Goal: Task Accomplishment & Management: Manage account settings

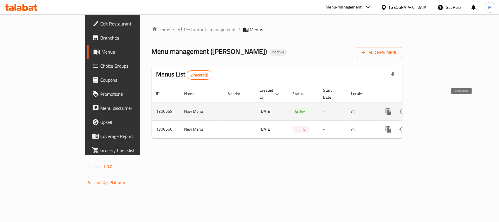
click at [420, 108] on icon "enhanced table" at bounding box center [416, 111] width 7 height 7
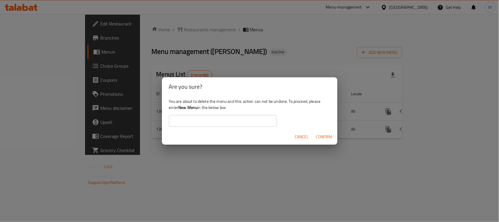
click at [182, 105] on b "New Menu" at bounding box center [187, 108] width 19 height 8
copy b "New Menu"
drag, startPoint x: 182, startPoint y: 105, endPoint x: 190, endPoint y: 107, distance: 8.6
click at [190, 107] on b "New Menu" at bounding box center [187, 108] width 19 height 8
paste input "New Menu"
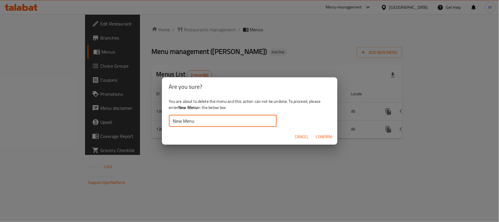
click at [178, 119] on input "New Menu" at bounding box center [223, 121] width 108 height 12
type input "New Menu"
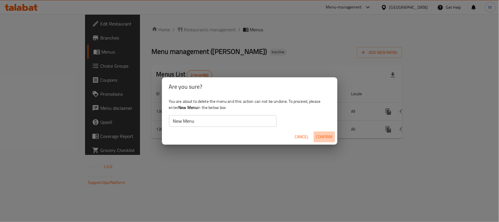
click at [331, 135] on span "Confirm" at bounding box center [324, 136] width 17 height 7
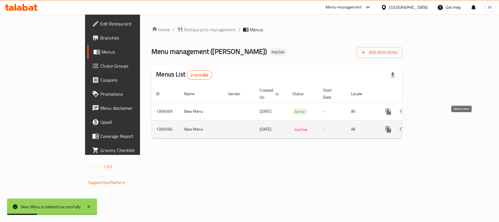
click at [424, 124] on button "enhanced table" at bounding box center [417, 129] width 14 height 14
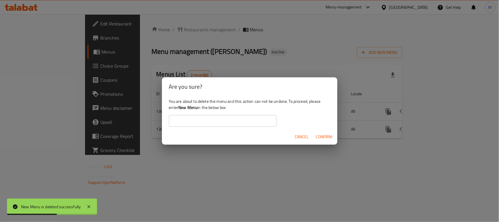
click at [184, 109] on b "New Menu" at bounding box center [187, 108] width 19 height 8
drag, startPoint x: 184, startPoint y: 109, endPoint x: 188, endPoint y: 109, distance: 4.4
click at [188, 109] on b "New Menu" at bounding box center [187, 108] width 19 height 8
copy b "New Menu"
paste input "New Menu"
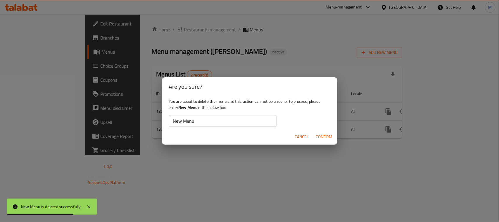
click at [190, 118] on input "New Menu" at bounding box center [223, 121] width 108 height 12
type input "New Menu"
click at [325, 135] on span "Confirm" at bounding box center [324, 136] width 17 height 7
click at [194, 174] on div "Are you sure? You are about to delete the menu and this action can not be undon…" at bounding box center [249, 111] width 499 height 222
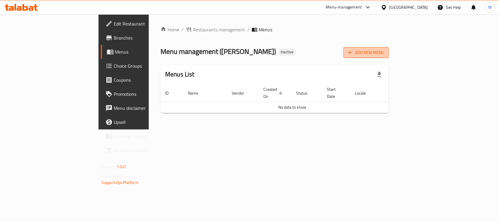
click at [384, 53] on span "Add New Menu" at bounding box center [366, 52] width 36 height 7
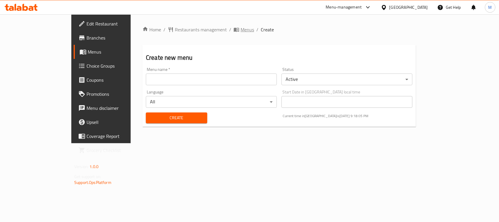
click at [241, 28] on span "Menus" at bounding box center [247, 29] width 13 height 7
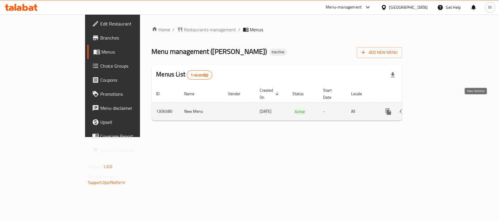
click at [438, 109] on link "enhanced table" at bounding box center [431, 111] width 14 height 14
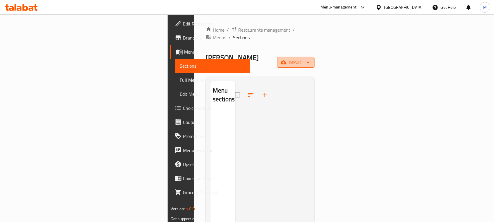
click at [310, 59] on span "import" at bounding box center [296, 62] width 28 height 7
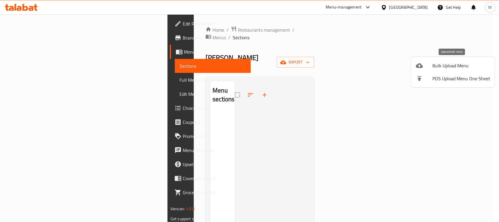
click at [426, 60] on li "Bulk Upload Menu" at bounding box center [454, 65] width 84 height 13
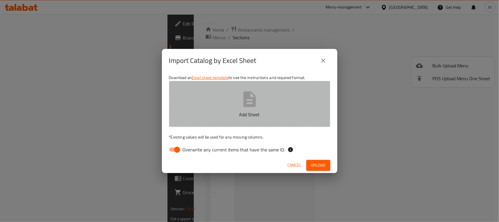
click at [278, 97] on button "Add Sheet" at bounding box center [249, 104] width 161 height 46
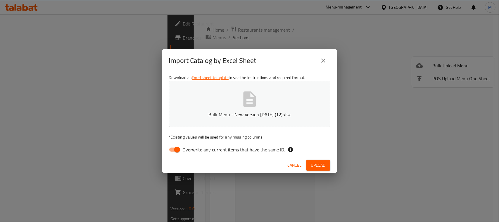
click at [192, 152] on span "Overwrite any current items that have the same ID." at bounding box center [234, 149] width 103 height 7
click at [192, 152] on input "Overwrite any current items that have the same ID." at bounding box center [177, 149] width 33 height 11
checkbox input "false"
click at [312, 168] on span "Upload" at bounding box center [318, 164] width 15 height 7
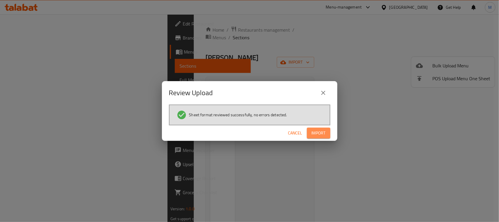
click at [315, 138] on button "Import" at bounding box center [318, 133] width 23 height 11
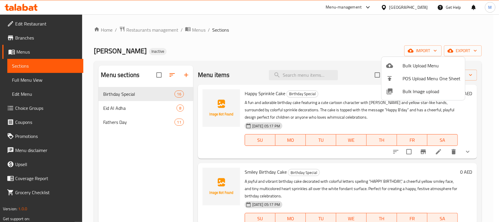
click at [142, 108] on div at bounding box center [249, 111] width 499 height 222
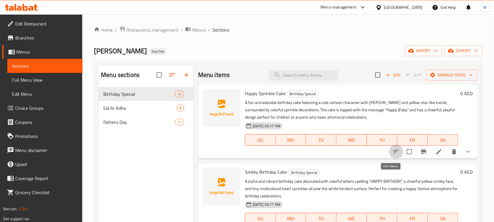
click at [393, 151] on icon "sort-choices" at bounding box center [396, 151] width 7 height 7
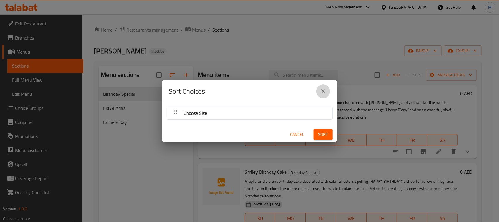
click at [324, 90] on icon "close" at bounding box center [323, 91] width 7 height 7
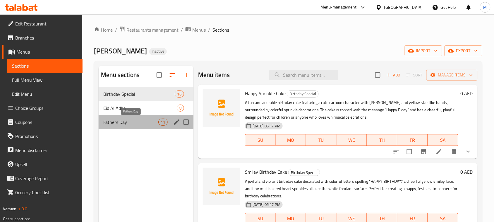
click at [132, 123] on span "Fathers Day" at bounding box center [130, 121] width 55 height 7
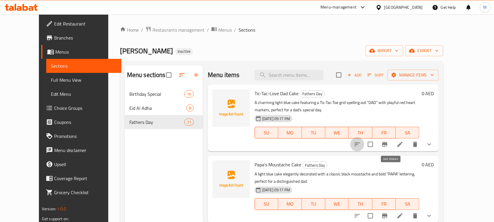
click at [361, 144] on icon "sort-choices" at bounding box center [357, 144] width 7 height 7
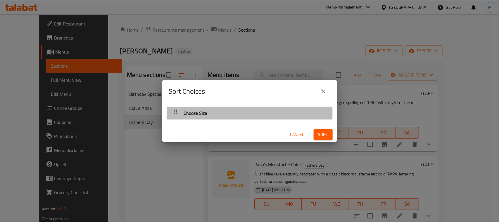
click at [250, 114] on div "Choose Size" at bounding box center [250, 113] width 160 height 14
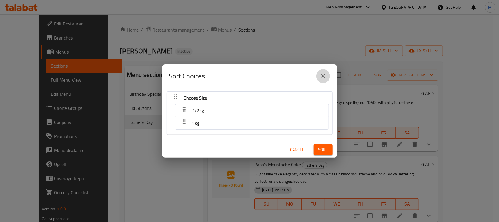
click at [325, 75] on icon "close" at bounding box center [323, 76] width 7 height 7
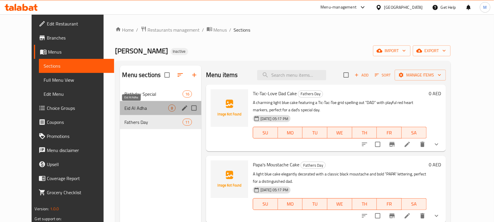
click at [156, 105] on span "Eid Al Adha" at bounding box center [147, 107] width 44 height 7
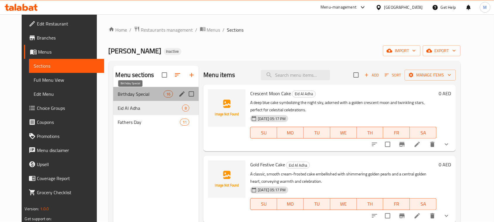
click at [147, 95] on span "Birthday Special" at bounding box center [141, 93] width 46 height 7
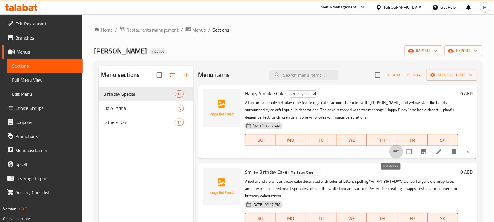
click at [393, 151] on icon "sort-choices" at bounding box center [395, 152] width 5 height 4
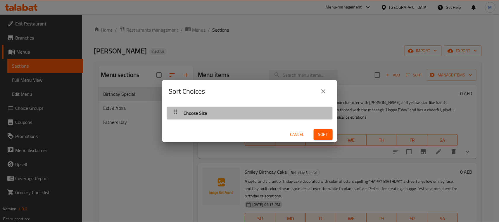
click at [280, 114] on div "Choose Size" at bounding box center [250, 113] width 160 height 14
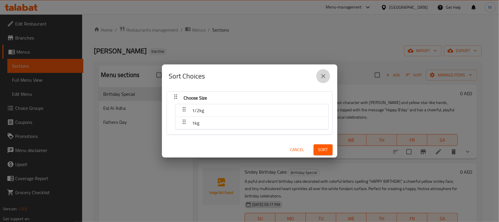
click at [321, 76] on icon "close" at bounding box center [323, 76] width 7 height 7
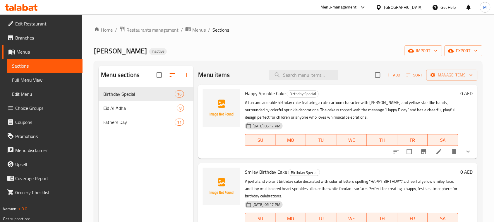
click at [199, 29] on span "Menus" at bounding box center [198, 29] width 13 height 7
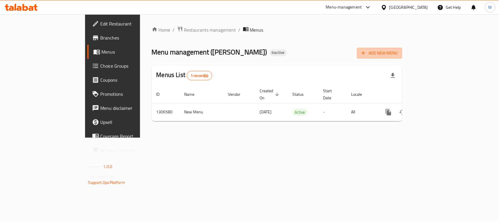
click at [398, 52] on span "Add New Menu" at bounding box center [380, 52] width 36 height 7
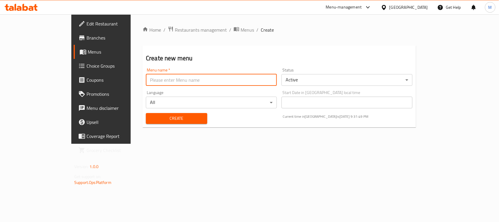
click at [162, 75] on input "text" at bounding box center [211, 80] width 131 height 12
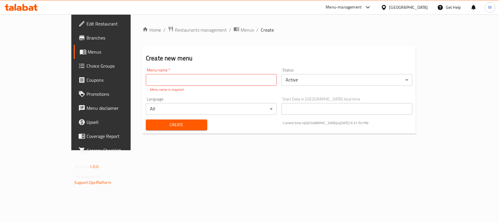
click at [148, 94] on div "Language All ​" at bounding box center [212, 105] width 136 height 23
click at [146, 84] on input "text" at bounding box center [211, 80] width 131 height 12
type input "new menu"
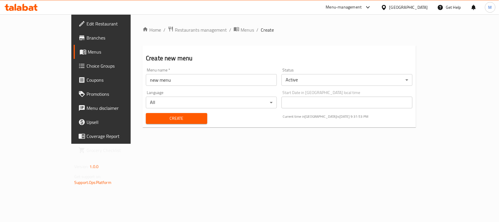
click at [142, 126] on div "Create" at bounding box center [176, 118] width 68 height 18
click at [146, 113] on button "Create" at bounding box center [176, 118] width 61 height 11
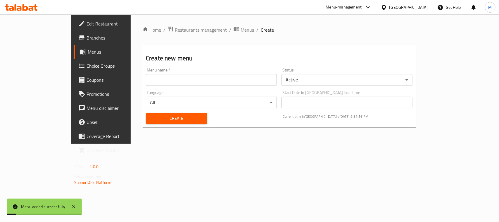
click at [241, 32] on span "Menus" at bounding box center [247, 29] width 13 height 7
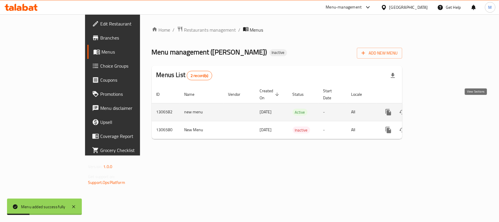
click at [438, 105] on link "enhanced table" at bounding box center [431, 112] width 14 height 14
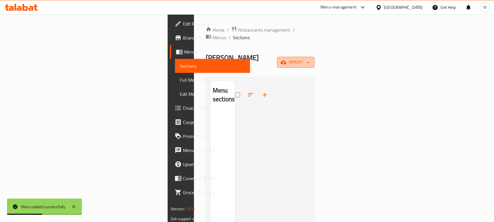
click at [310, 59] on span "import" at bounding box center [296, 62] width 28 height 7
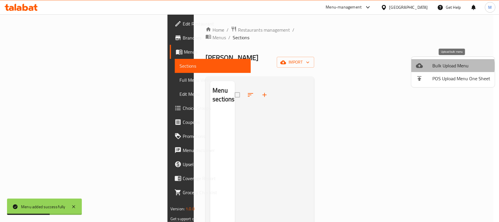
click at [451, 66] on span "Bulk Upload Menu" at bounding box center [462, 65] width 58 height 7
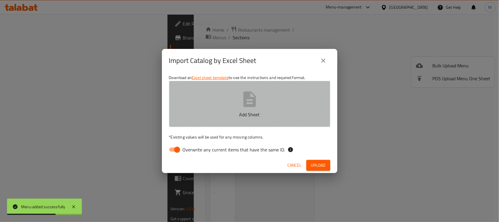
click at [269, 116] on p "Add Sheet" at bounding box center [249, 114] width 143 height 7
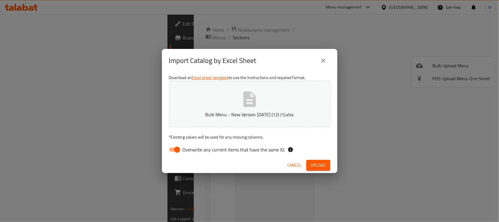
click at [186, 147] on span "Overwrite any current items that have the same ID." at bounding box center [234, 149] width 103 height 7
click at [186, 147] on input "Overwrite any current items that have the same ID." at bounding box center [177, 149] width 33 height 11
checkbox input "false"
click at [315, 164] on span "Upload" at bounding box center [318, 164] width 15 height 7
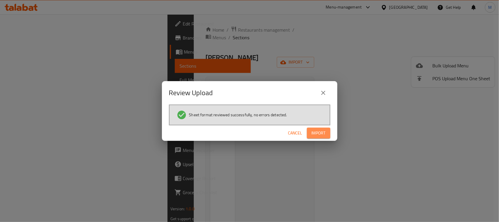
click at [327, 128] on button "Import" at bounding box center [318, 133] width 23 height 11
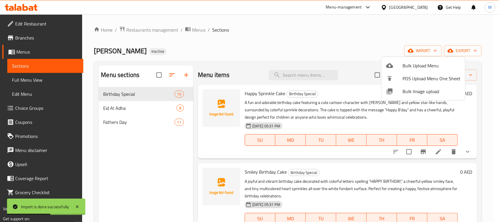
click at [388, 154] on div at bounding box center [249, 111] width 499 height 222
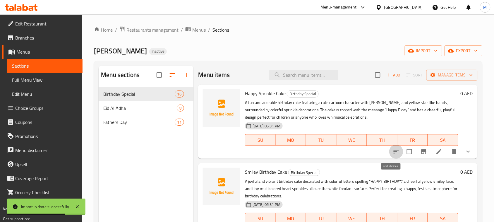
click at [393, 151] on icon "sort-choices" at bounding box center [396, 151] width 7 height 7
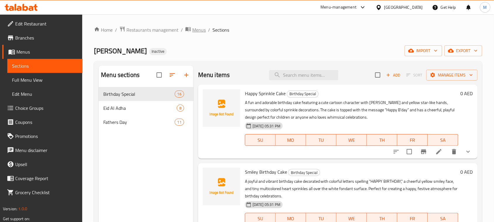
click at [195, 32] on span "Menus" at bounding box center [198, 29] width 13 height 7
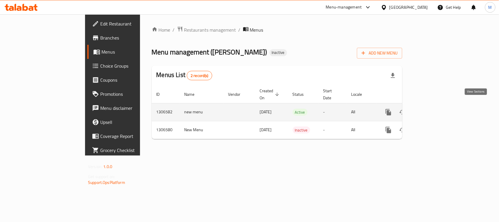
click at [434, 109] on icon "enhanced table" at bounding box center [430, 112] width 7 height 7
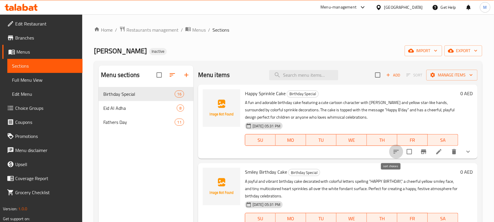
click at [393, 153] on icon "sort-choices" at bounding box center [395, 152] width 5 height 4
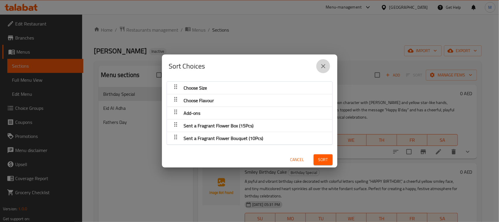
click at [325, 61] on button "close" at bounding box center [323, 66] width 14 height 14
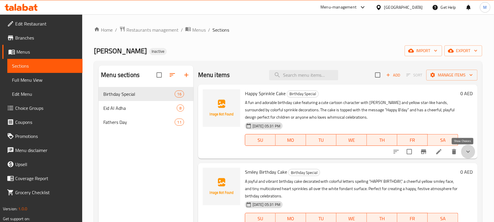
click at [464, 152] on icon "show more" at bounding box center [467, 151] width 7 height 7
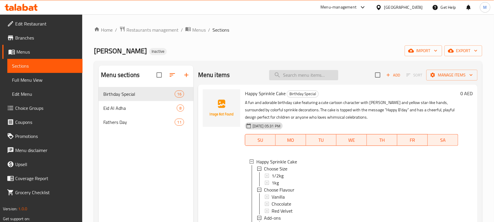
paste input "Blue Elegance Flowers"
click at [278, 75] on input "search" at bounding box center [303, 75] width 69 height 10
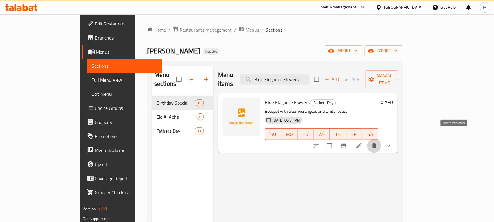
click at [376, 143] on icon "delete" at bounding box center [374, 145] width 4 height 5
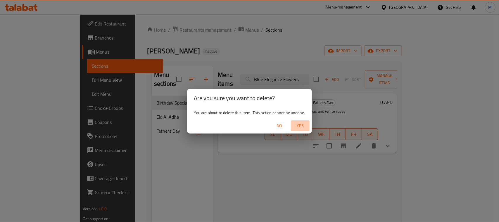
click at [300, 125] on span "Yes" at bounding box center [300, 125] width 14 height 7
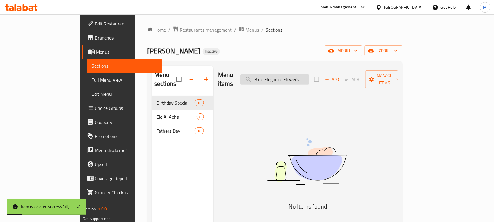
click at [305, 74] on input "Blue Elegance Flowers" at bounding box center [274, 79] width 69 height 10
paste input "Deep Ocean Rose"
click at [305, 74] on input "Deep Ocean Roses" at bounding box center [274, 79] width 69 height 10
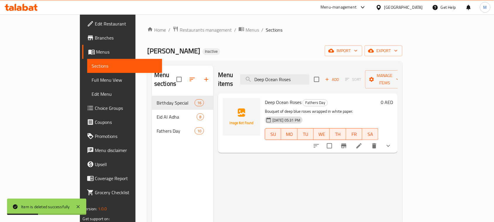
click at [395, 139] on button "show more" at bounding box center [388, 146] width 14 height 14
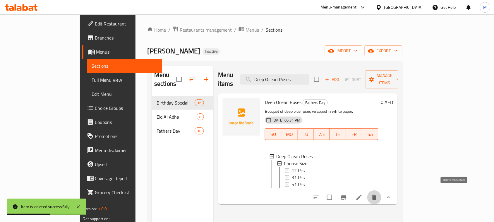
click at [376, 195] on icon "delete" at bounding box center [374, 197] width 4 height 5
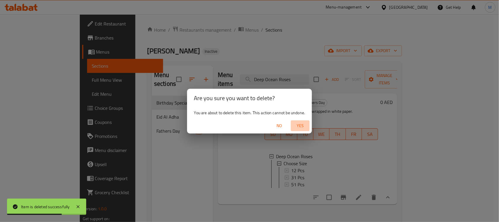
click at [298, 122] on span "Yes" at bounding box center [300, 125] width 14 height 7
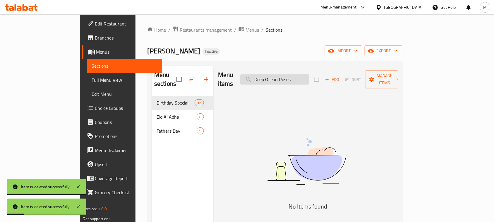
click at [297, 78] on input "Deep Ocean Roses" at bounding box center [274, 79] width 69 height 10
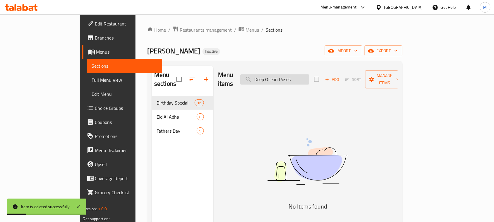
paste input "Rainbow Delight Flower"
click at [297, 78] on input "Rainbow Delight Flowers" at bounding box center [274, 79] width 69 height 10
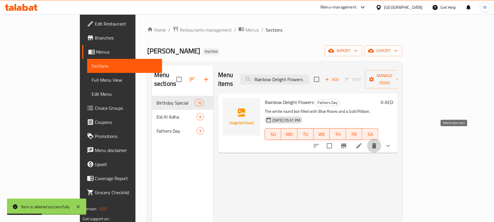
click at [381, 142] on button "delete" at bounding box center [374, 146] width 14 height 14
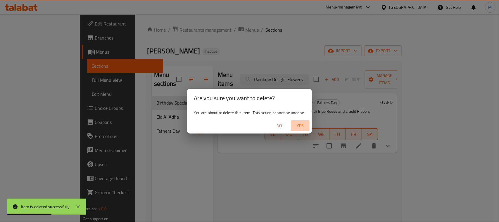
click at [305, 126] on span "Yes" at bounding box center [300, 125] width 14 height 7
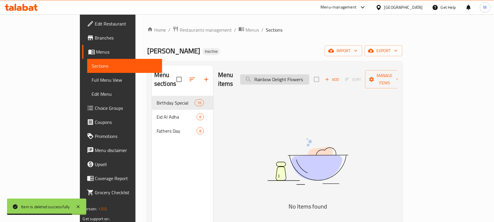
click at [307, 75] on input "Rainbow Delight Flowers" at bounding box center [274, 79] width 69 height 10
paste input "Super Dad Cupcake"
click at [307, 75] on input "Super Dad Cupcake" at bounding box center [274, 79] width 69 height 10
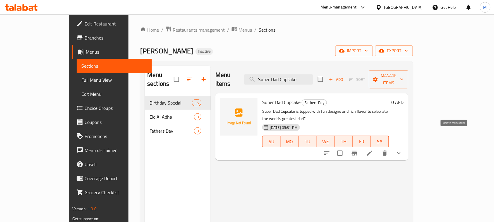
type input "Super Dad Cupcake"
click at [388, 149] on icon "delete" at bounding box center [384, 152] width 7 height 7
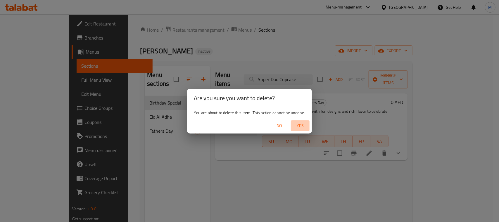
click at [299, 128] on span "Yes" at bounding box center [300, 125] width 14 height 7
